Goal: Task Accomplishment & Management: Manage account settings

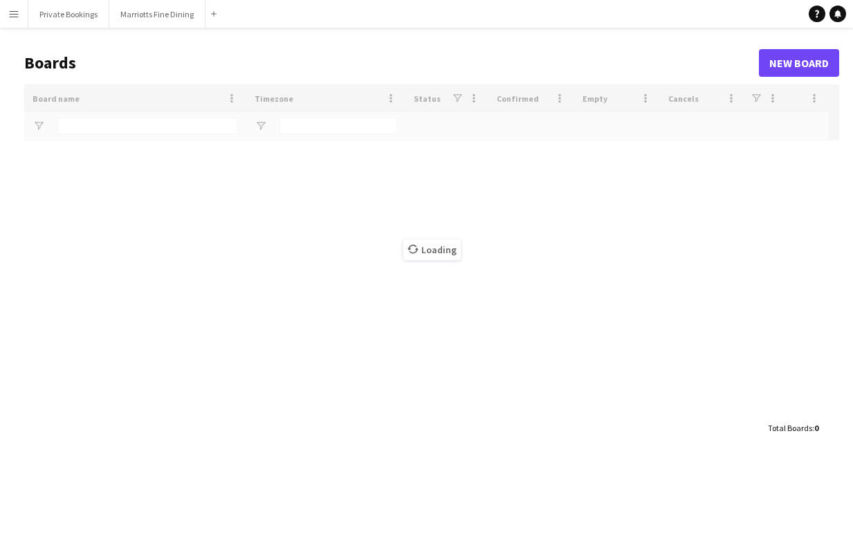
type input "******"
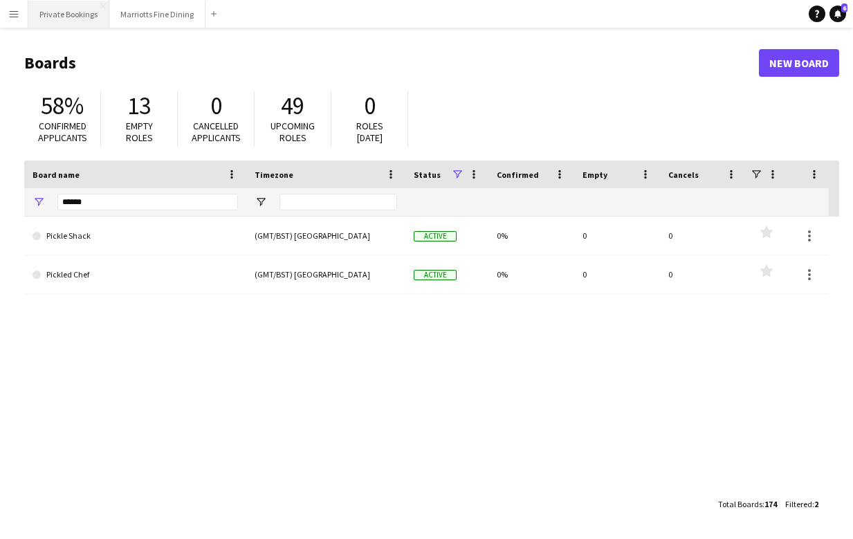
click at [64, 19] on button "Private Bookings Close" at bounding box center [68, 14] width 81 height 27
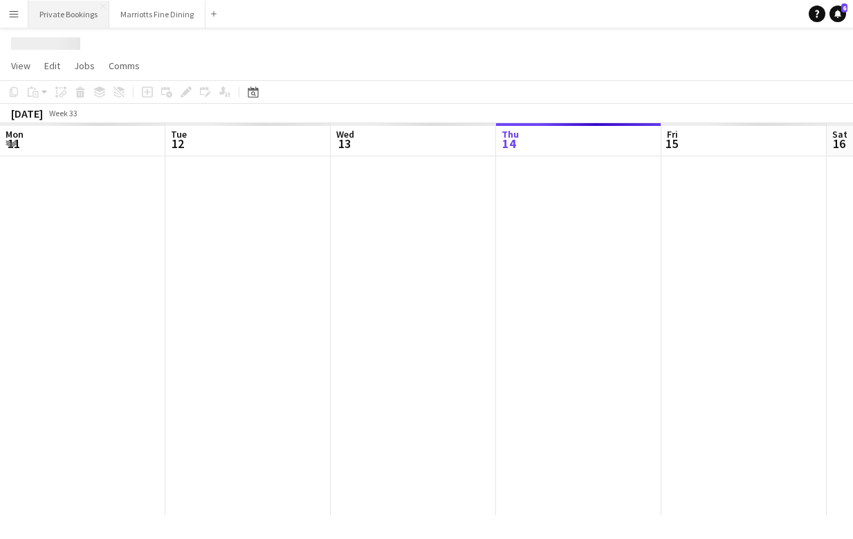
scroll to position [0, 331]
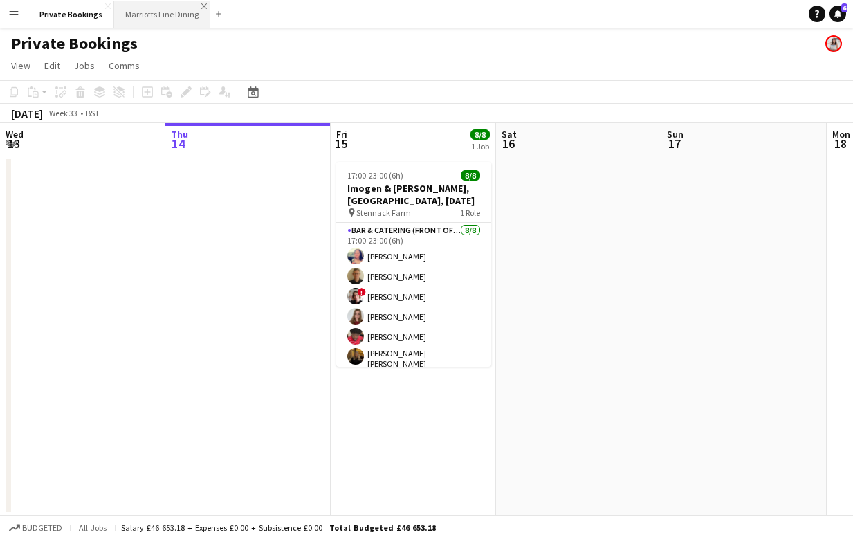
click at [201, 4] on app-icon "Close" at bounding box center [204, 6] width 6 height 6
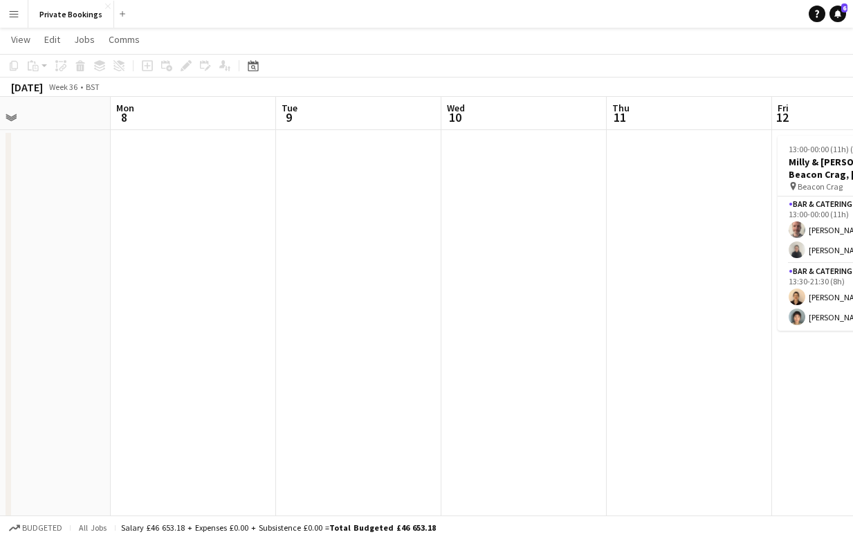
scroll to position [0, 632]
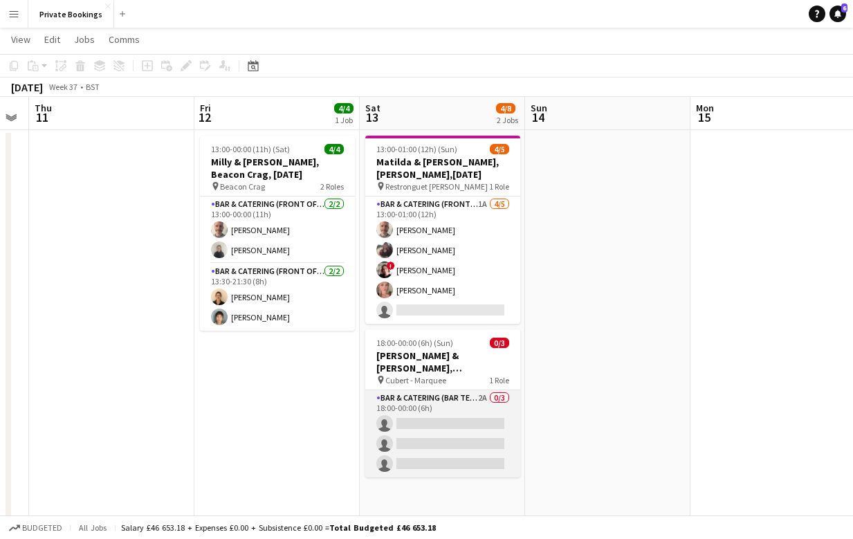
click at [439, 411] on app-card-role "Bar & Catering (Bar Tender) 2A 0/3 18:00-00:00 (6h) single-neutral-actions sing…" at bounding box center [442, 433] width 155 height 87
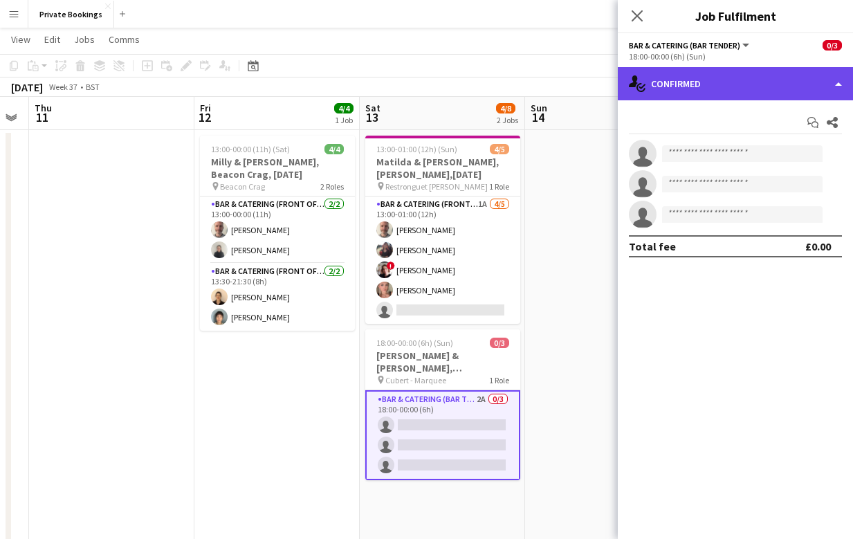
click at [698, 84] on div "single-neutral-actions-check-2 Confirmed" at bounding box center [734, 83] width 235 height 33
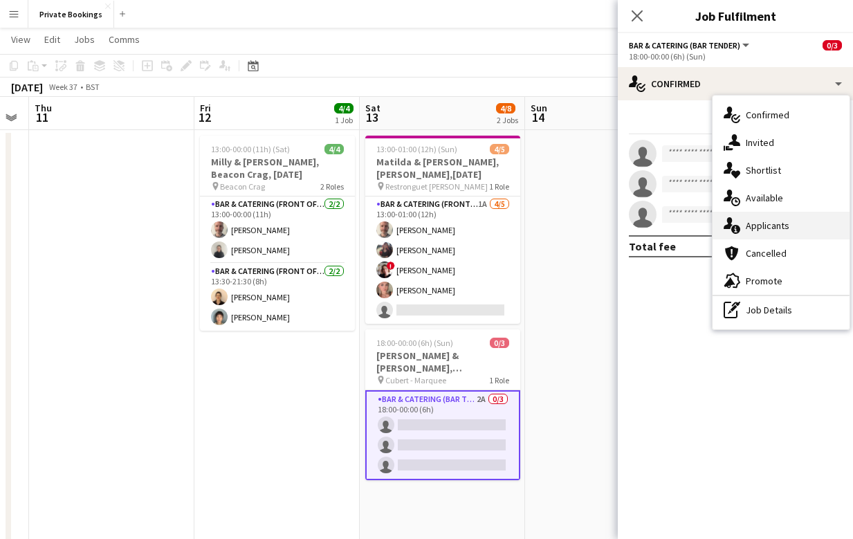
click at [751, 220] on div "single-neutral-actions-information Applicants" at bounding box center [780, 226] width 137 height 28
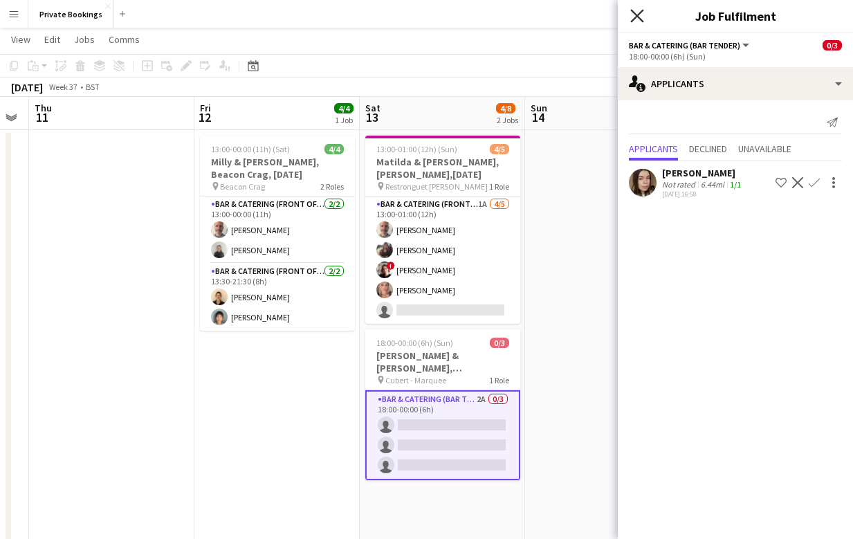
click at [639, 10] on icon "Close pop-in" at bounding box center [636, 15] width 13 height 13
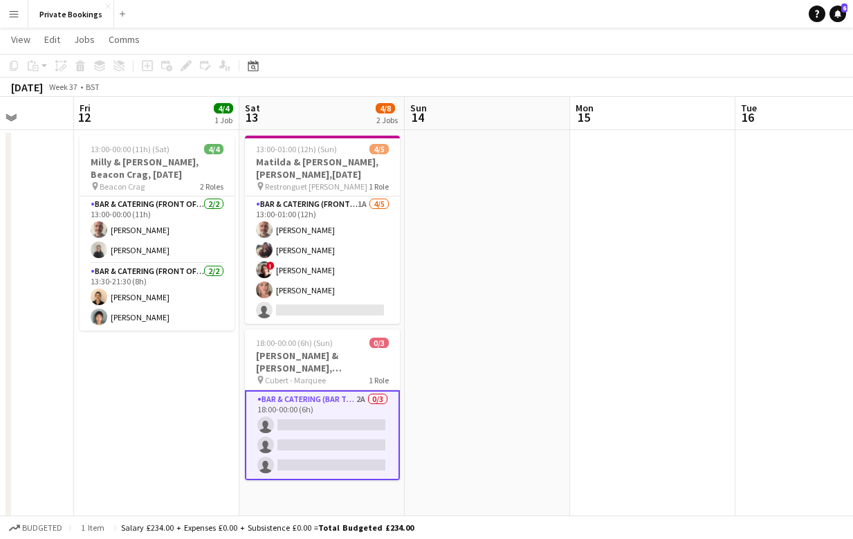
scroll to position [0, 438]
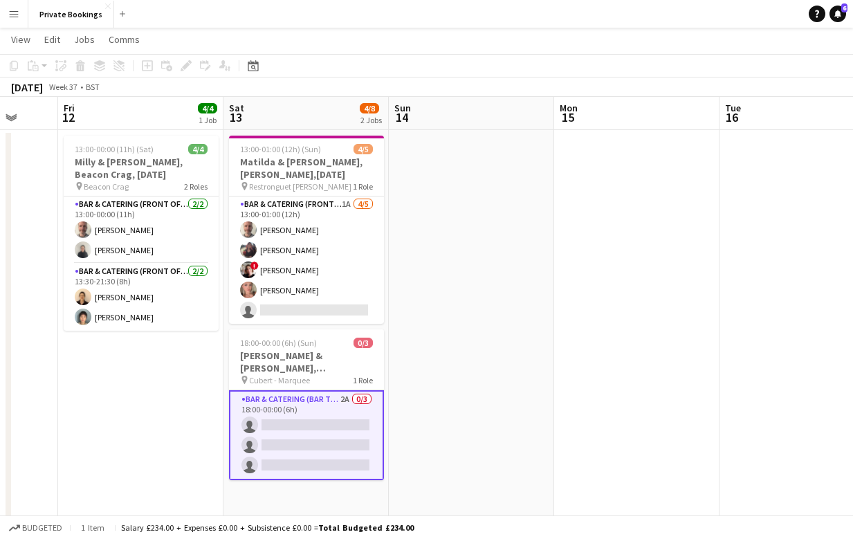
click at [625, 261] on app-date-cell at bounding box center [636, 336] width 165 height 413
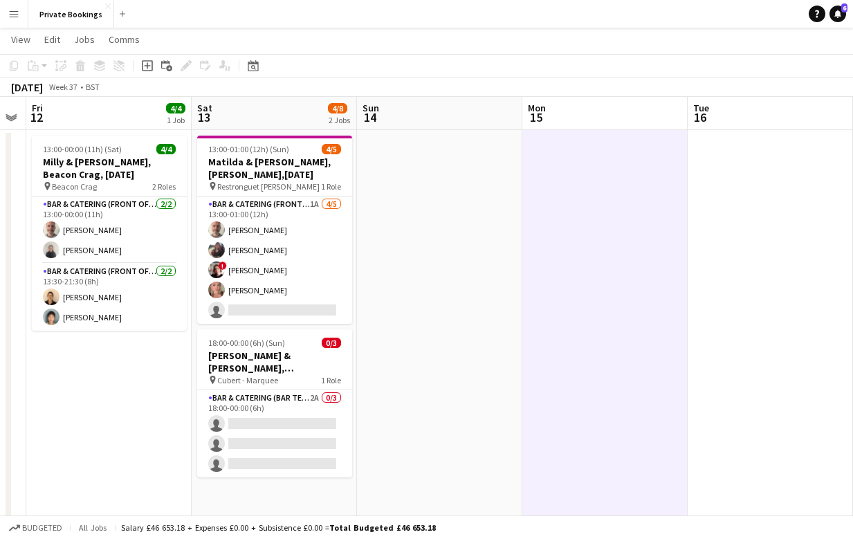
scroll to position [27, 0]
